Goal: Task Accomplishment & Management: Use online tool/utility

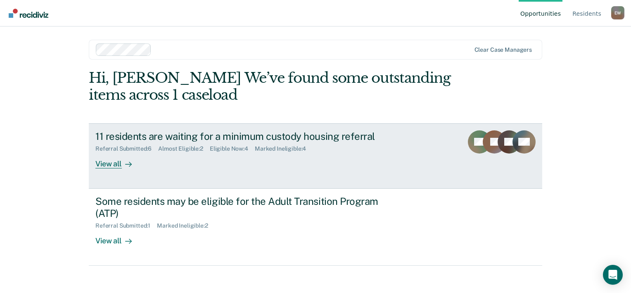
click at [137, 159] on div "View all" at bounding box center [118, 160] width 46 height 16
